Goal: Task Accomplishment & Management: Use online tool/utility

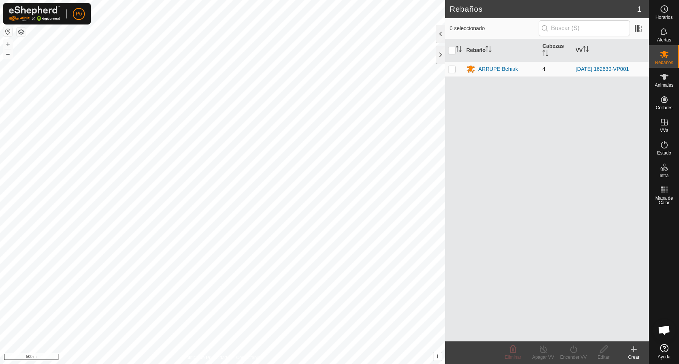
click at [452, 72] on p-checkbox at bounding box center [452, 69] width 8 height 6
checkbox input "true"
click at [506, 72] on div "ARRUPE Behiak" at bounding box center [498, 69] width 40 height 8
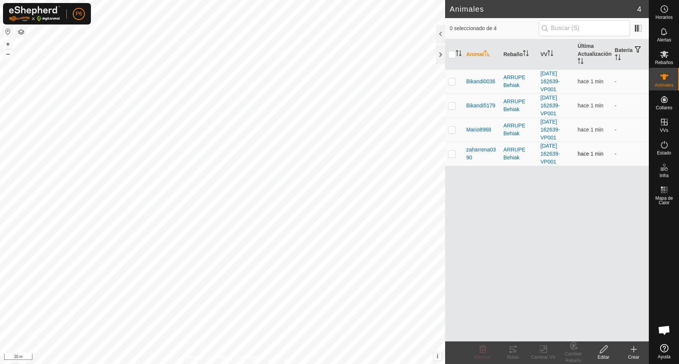
click at [453, 152] on p-checkbox at bounding box center [452, 154] width 8 height 6
checkbox input "true"
click at [509, 355] on div "Rutas" at bounding box center [513, 357] width 30 height 7
